Goal: Information Seeking & Learning: Check status

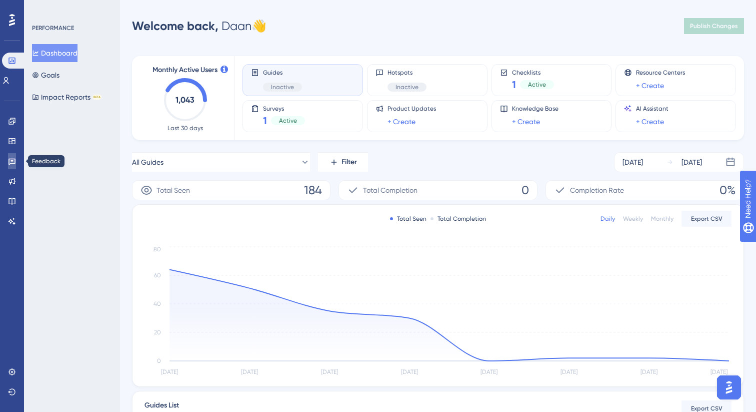
click at [13, 164] on icon at bounding box center [12, 161] width 8 height 8
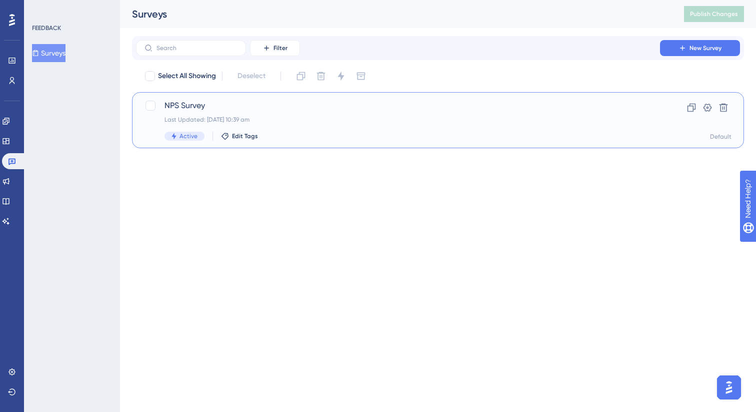
click at [252, 96] on div "NPS Survey Last Updated: [DATE] 10:39 am Active Edit Tags Clone Settings Delete…" at bounding box center [438, 120] width 612 height 56
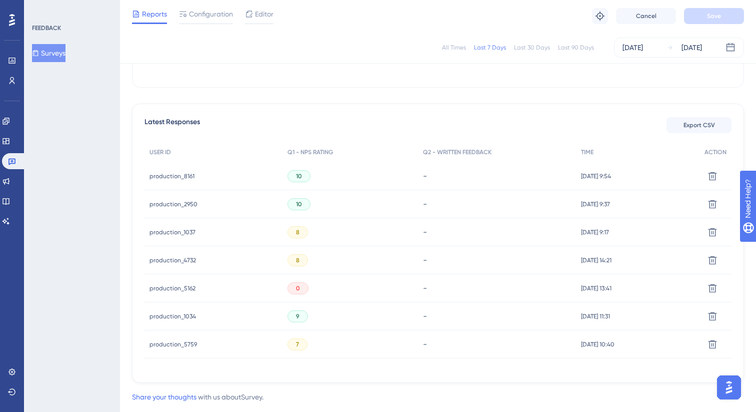
scroll to position [244, 0]
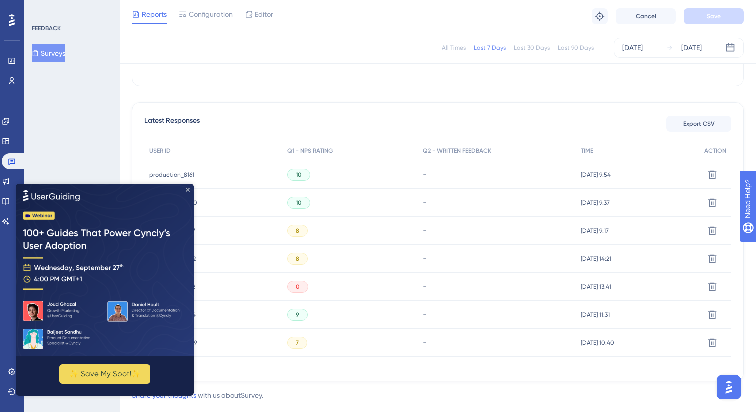
click at [190, 187] on icon "Close Preview" at bounding box center [188, 189] width 4 height 4
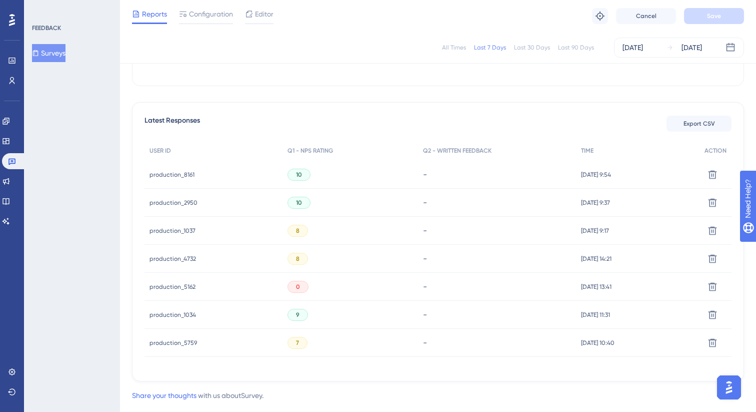
click at [186, 171] on span "production_8161" at bounding box center [172, 175] width 45 height 8
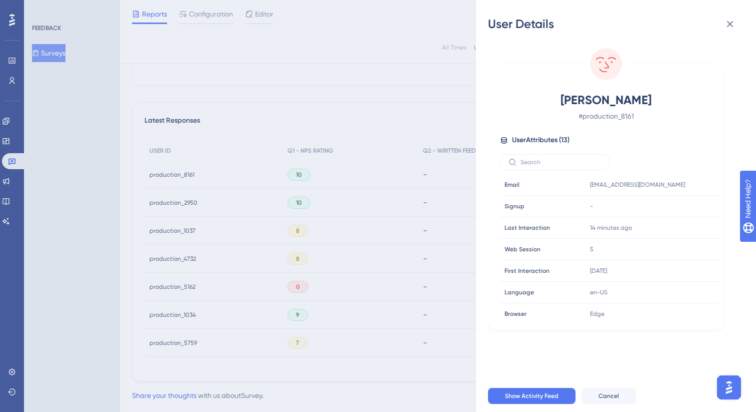
click at [242, 127] on div "User Details [PERSON_NAME] France # production_8161 User Attributes ( 13 ) Emai…" at bounding box center [378, 206] width 756 height 412
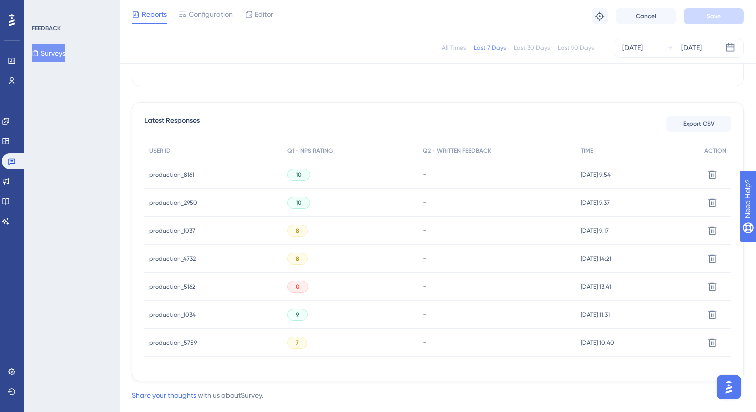
click at [190, 284] on span "production_5162" at bounding box center [173, 287] width 46 height 8
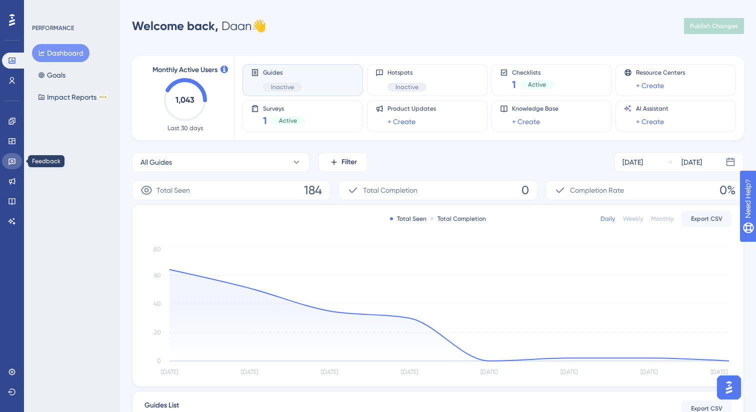
click at [15, 167] on link at bounding box center [12, 161] width 20 height 16
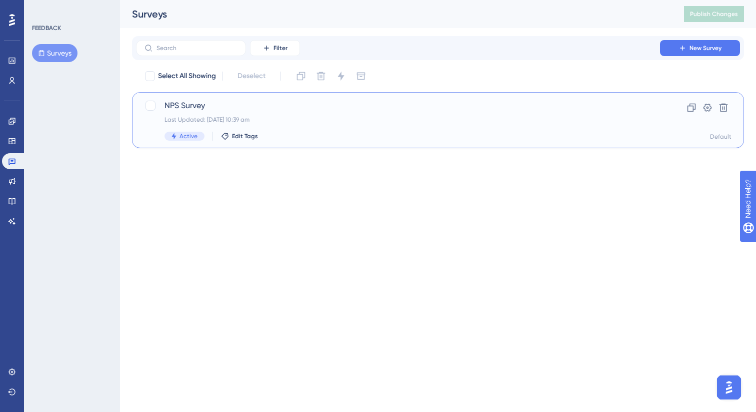
click at [199, 109] on span "NPS Survey" at bounding box center [398, 106] width 467 height 12
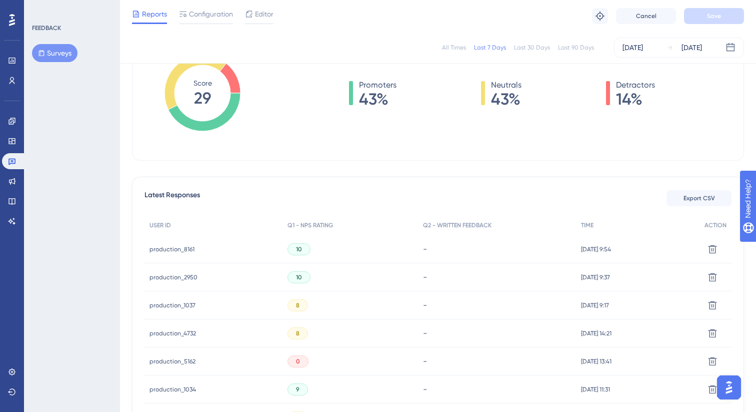
scroll to position [266, 0]
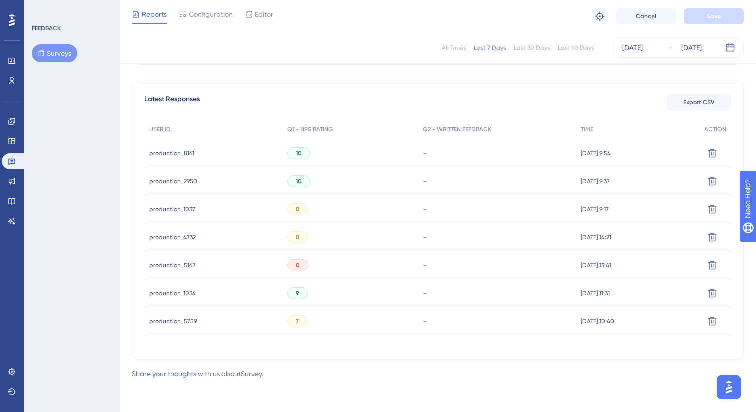
click at [173, 264] on span "production_5162" at bounding box center [173, 265] width 46 height 8
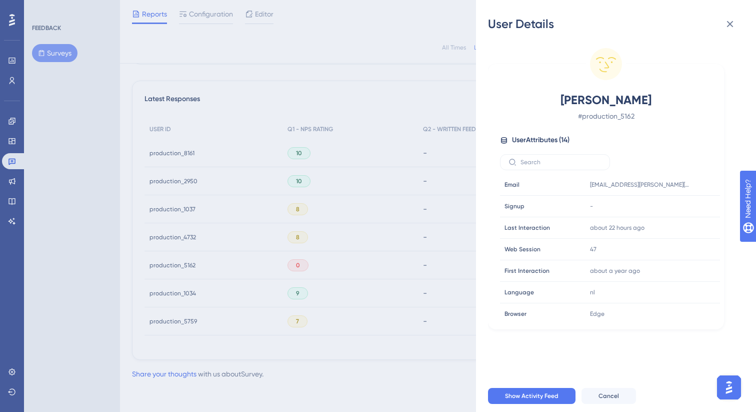
click at [407, 210] on div "User Details Michiel Siebum # production_5162 User Attributes ( 14 ) Email Emai…" at bounding box center [378, 206] width 756 height 412
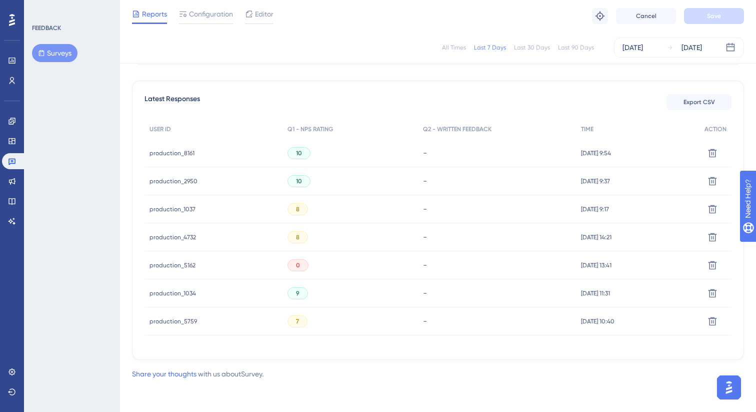
click at [167, 322] on span "production_5759" at bounding box center [174, 321] width 48 height 8
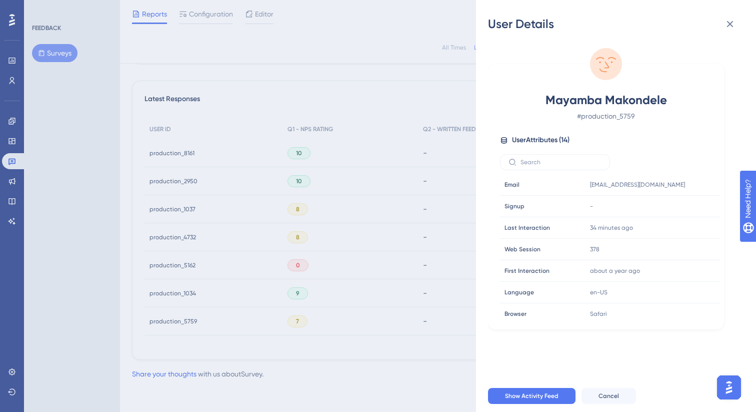
click at [304, 289] on div "User Details Mayamba Makondele # production_5759 User Attributes ( 14 ) Email E…" at bounding box center [378, 206] width 756 height 412
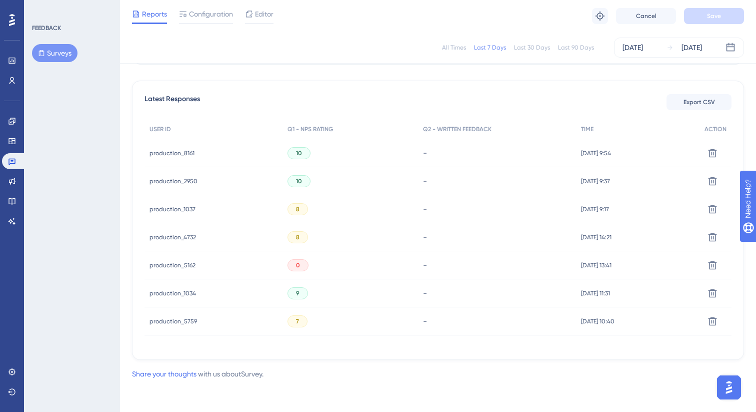
click at [167, 241] on span "production_4732" at bounding box center [173, 237] width 47 height 8
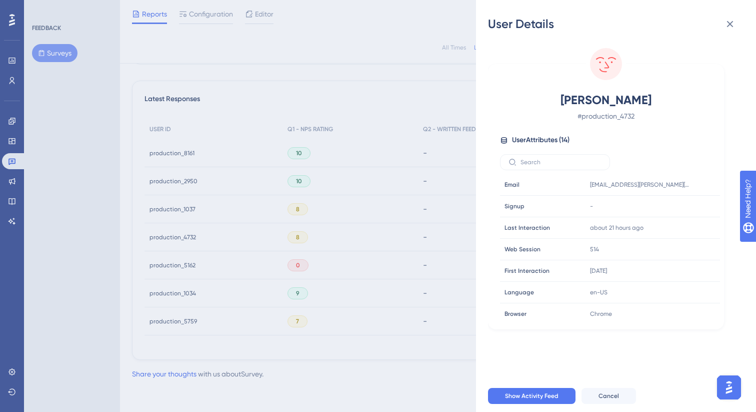
click at [367, 206] on div "User Details Kai Richter # production_4732 User Attributes ( 14 ) Email Email k…" at bounding box center [378, 206] width 756 height 412
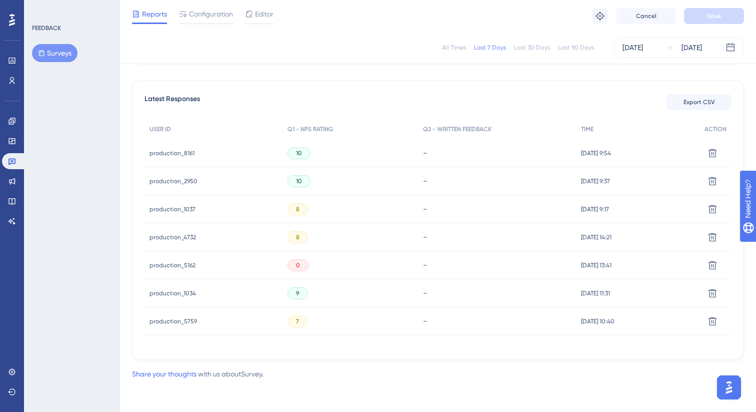
click at [163, 215] on div "production_1037 production_1037" at bounding box center [173, 209] width 46 height 28
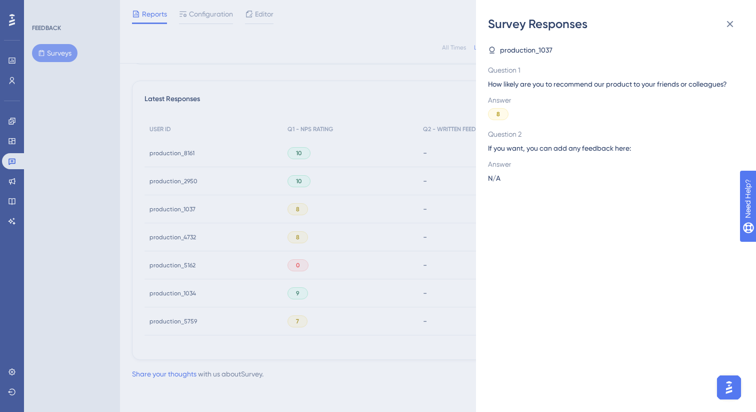
click at [386, 198] on div "Survey Responses production_1037 Question 1 How likely are you to recommend our…" at bounding box center [378, 206] width 756 height 412
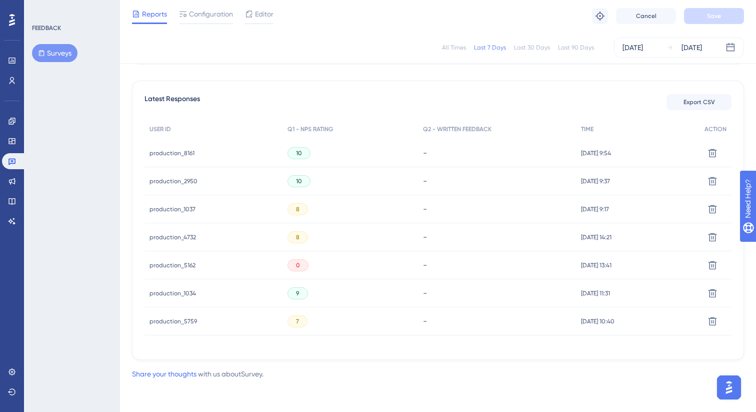
click at [175, 208] on span "production_1037" at bounding box center [173, 209] width 46 height 8
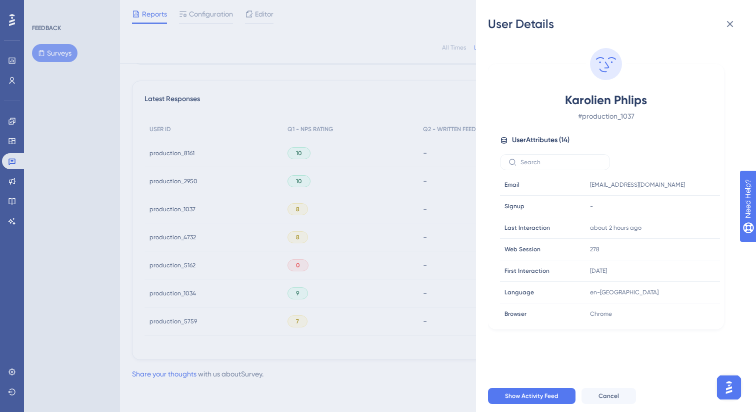
click at [383, 207] on div "User Details Karolien Phlips # production_1037 User Attributes ( 14 ) Email Ema…" at bounding box center [378, 206] width 756 height 412
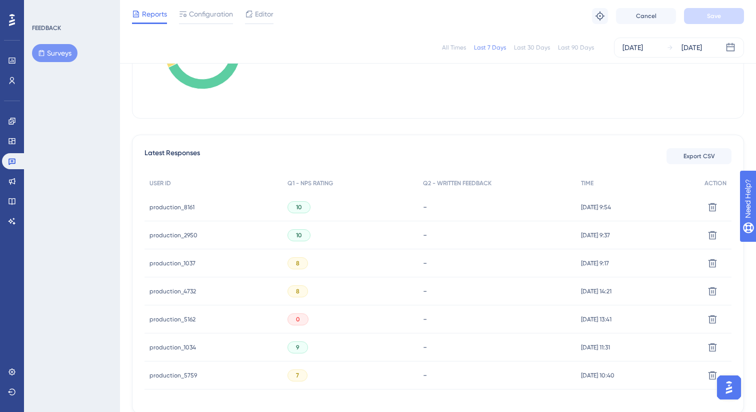
scroll to position [0, 0]
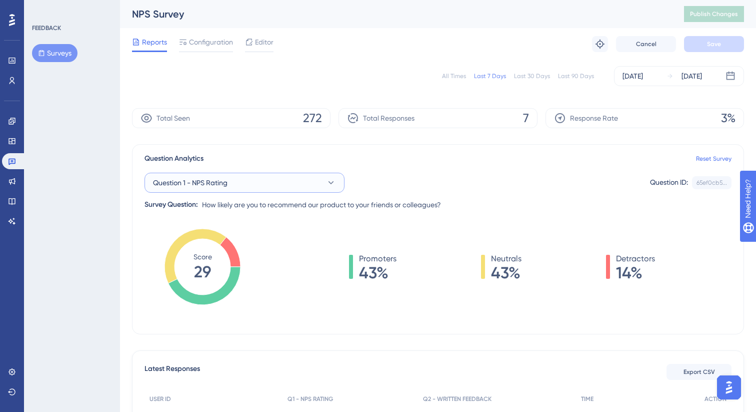
click at [308, 179] on button "Question 1 - NPS Rating" at bounding box center [245, 183] width 200 height 20
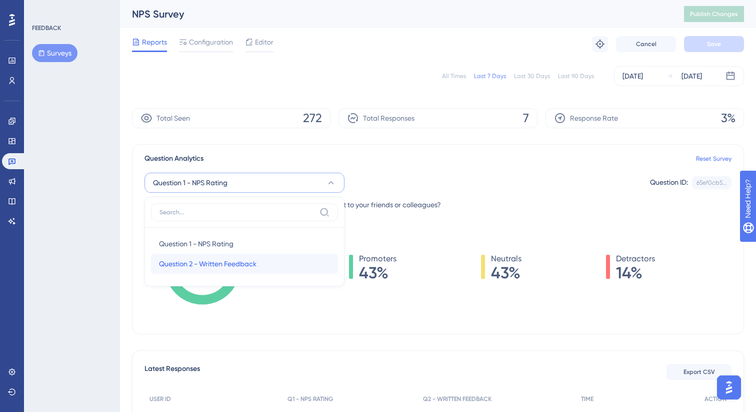
click at [270, 266] on div "Question 2 - Written Feedback Question 2 - Written Feedback" at bounding box center [244, 264] width 171 height 20
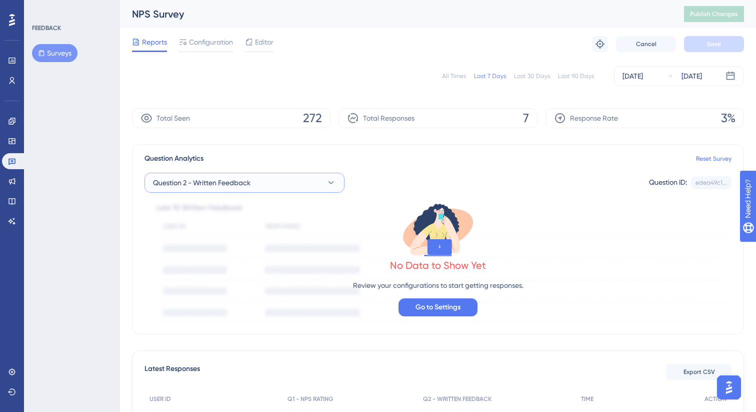
click at [302, 180] on button "Question 2 - Written Feedback" at bounding box center [245, 183] width 200 height 20
click at [248, 253] on div "Question 1 - NPS Rating Question 1 - NPS Rating" at bounding box center [244, 244] width 171 height 20
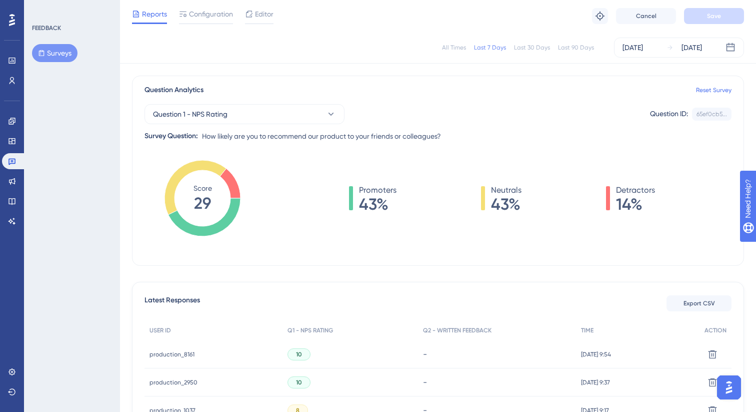
scroll to position [70, 0]
